Goal: Download file/media

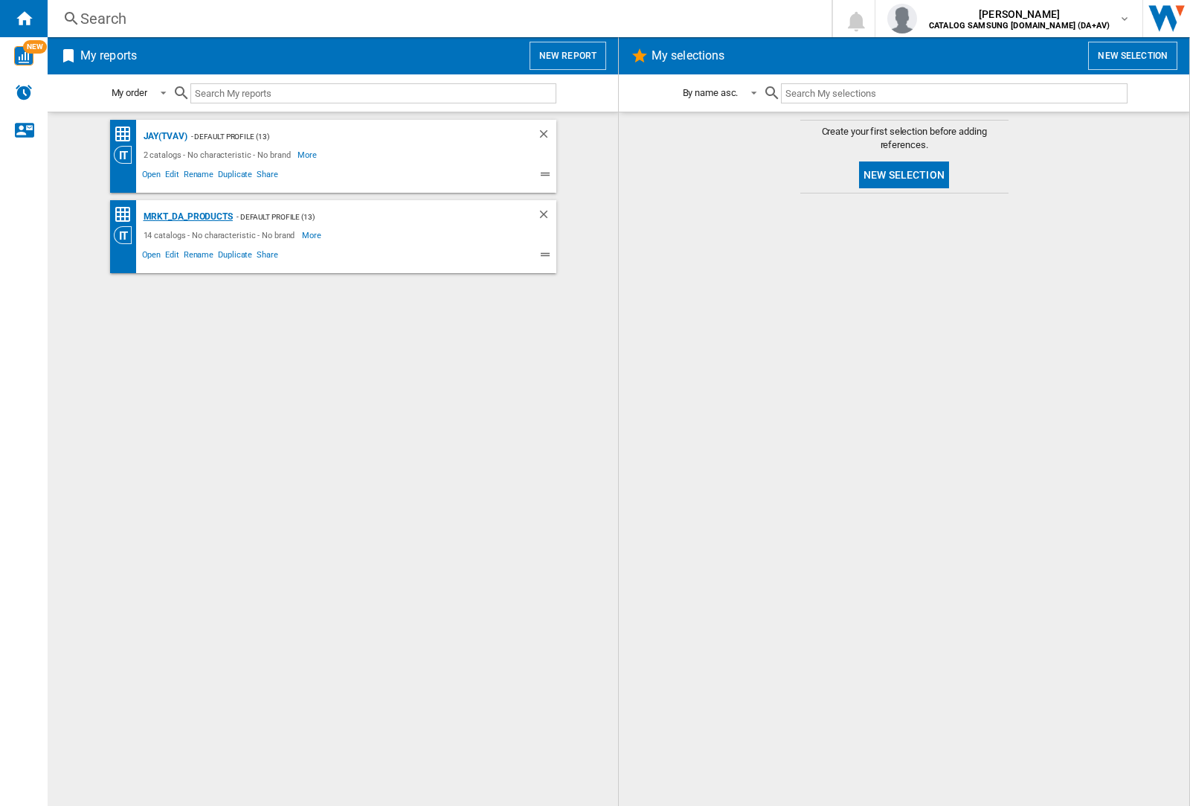
click at [188, 217] on div "MRKT_DA_PRODUCTS" at bounding box center [186, 217] width 93 height 19
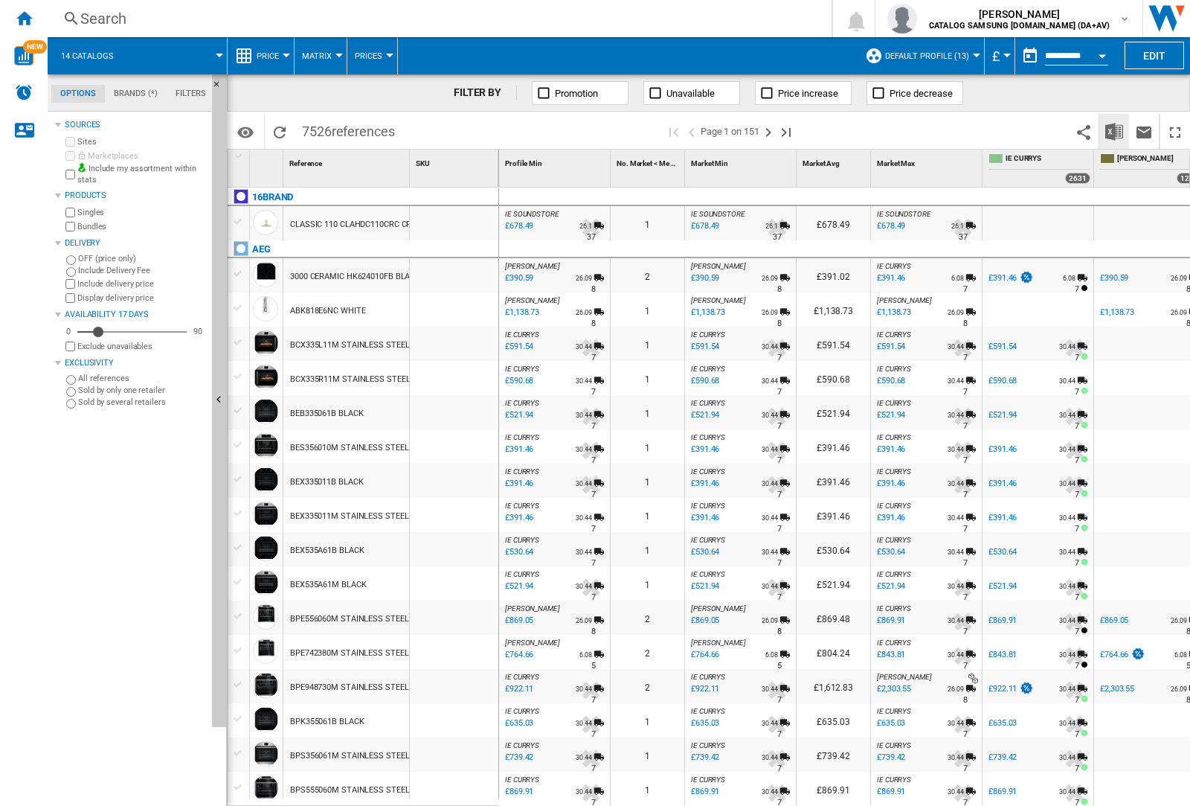
click at [1114, 130] on img "Download in Excel" at bounding box center [1115, 132] width 18 height 18
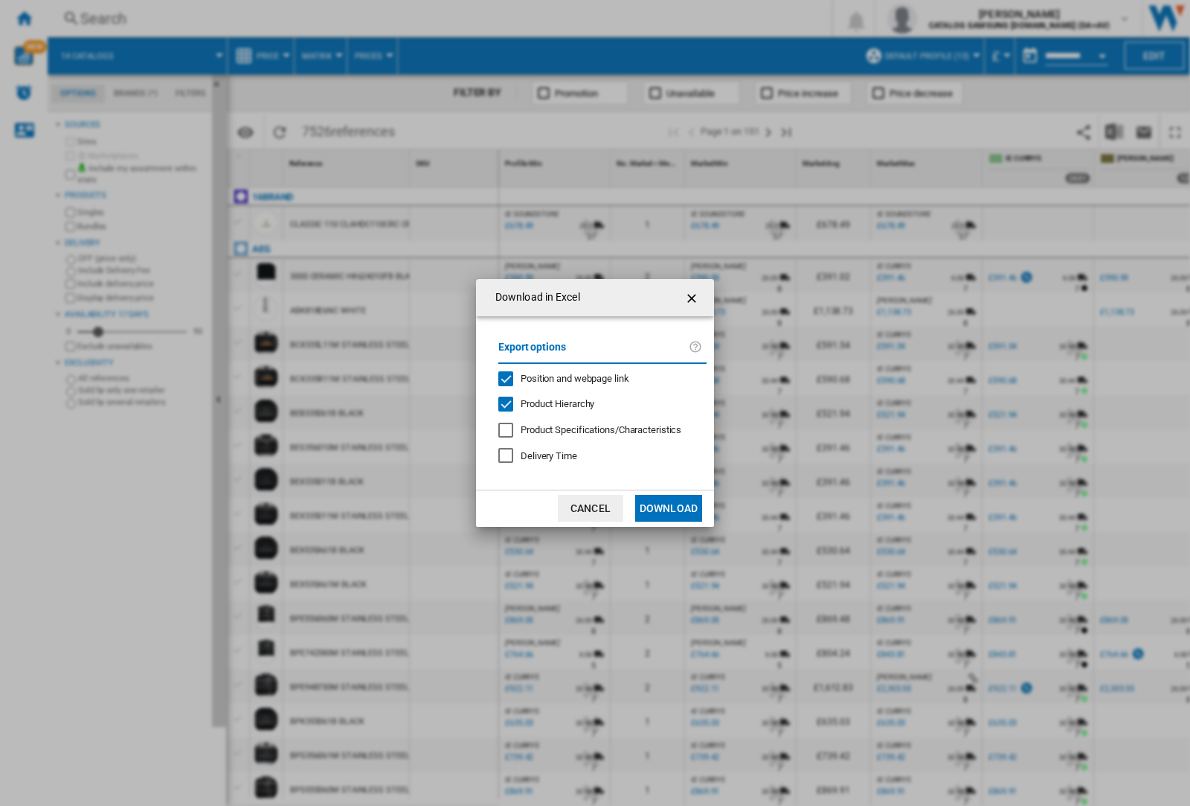
click at [565, 377] on span "Position and webpage link" at bounding box center [575, 378] width 109 height 11
click at [669, 508] on button "Download" at bounding box center [668, 508] width 67 height 27
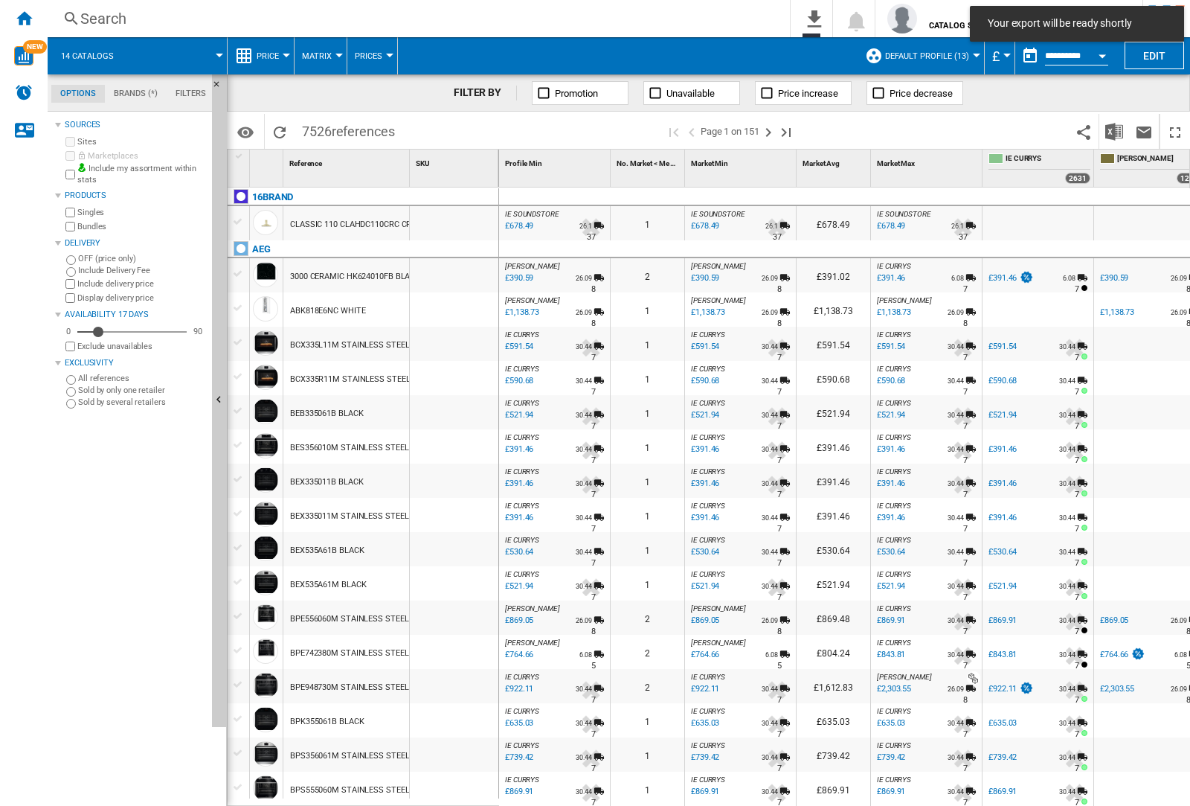
click at [460, 341] on div at bounding box center [454, 344] width 89 height 34
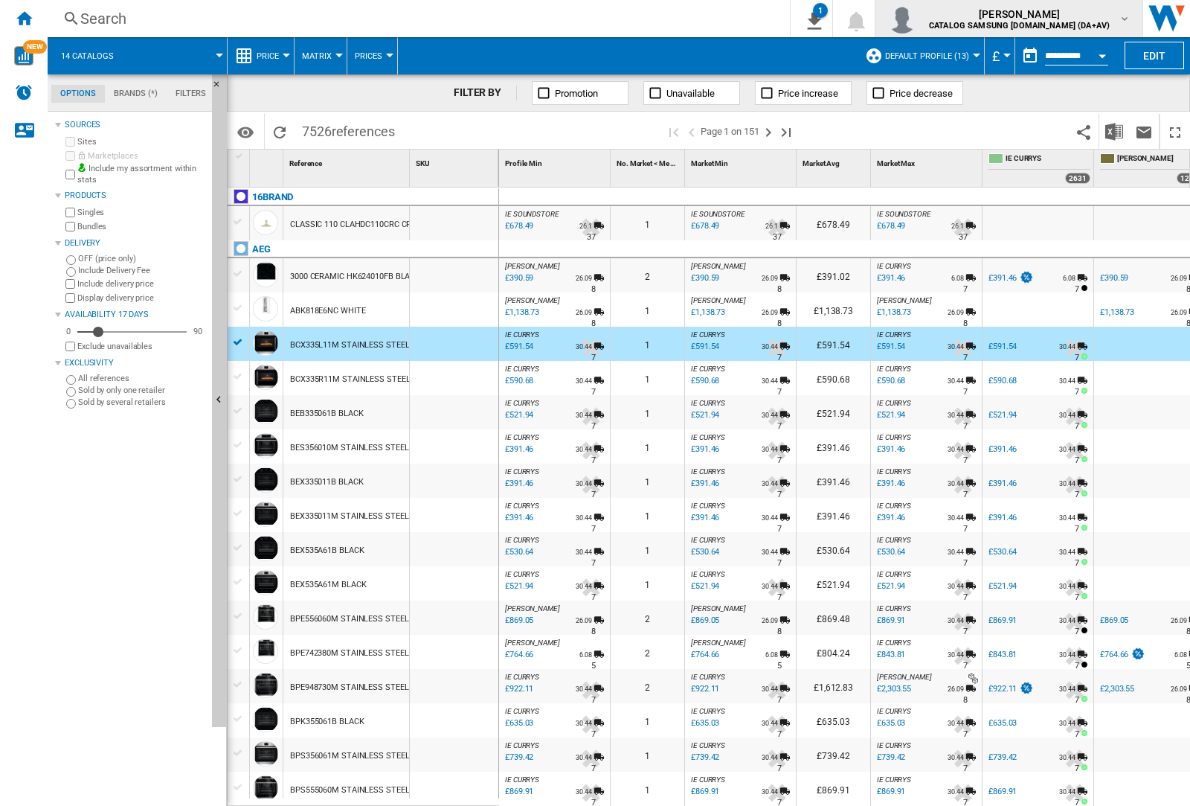
click at [917, 19] on img "button" at bounding box center [903, 19] width 30 height 30
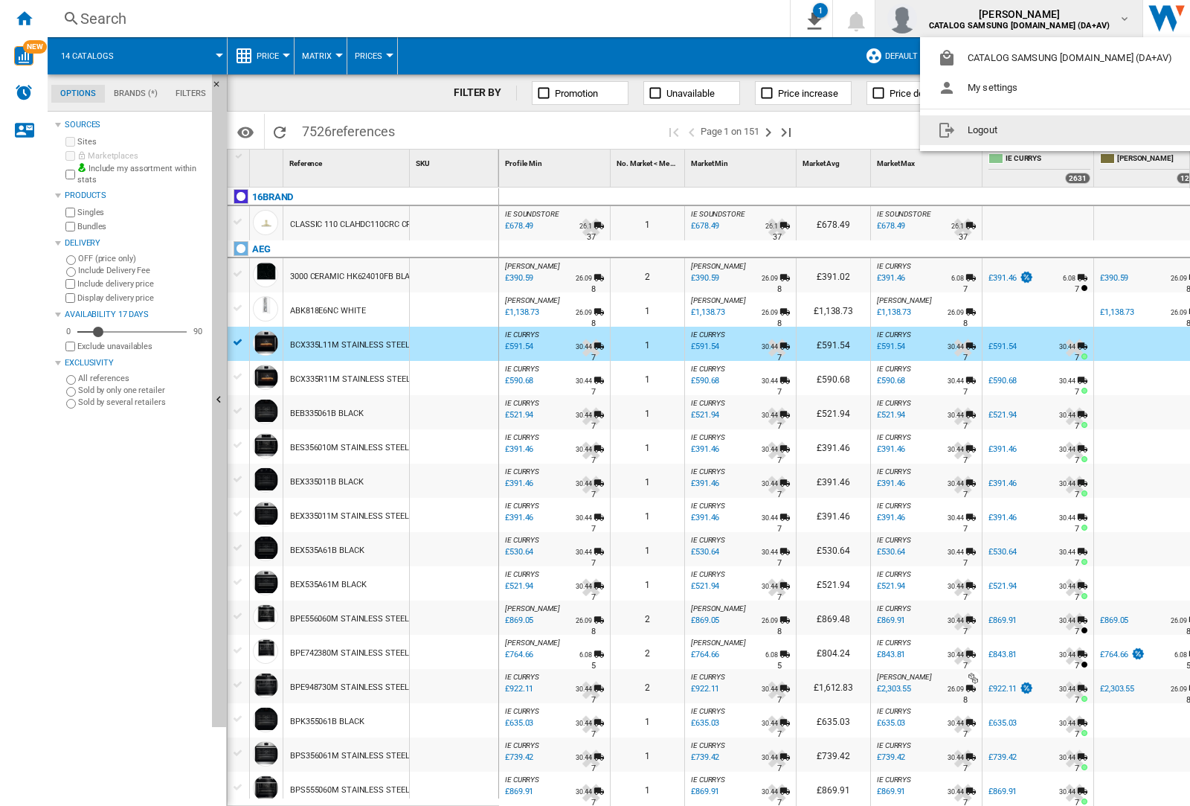
click at [1035, 130] on button "Logout" at bounding box center [1058, 130] width 276 height 30
